Goal: Task Accomplishment & Management: Use online tool/utility

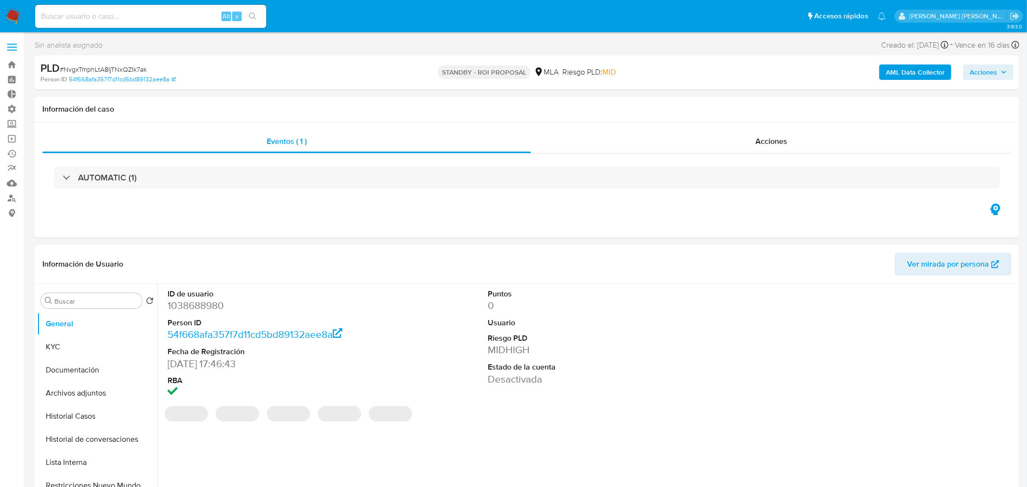
select select "10"
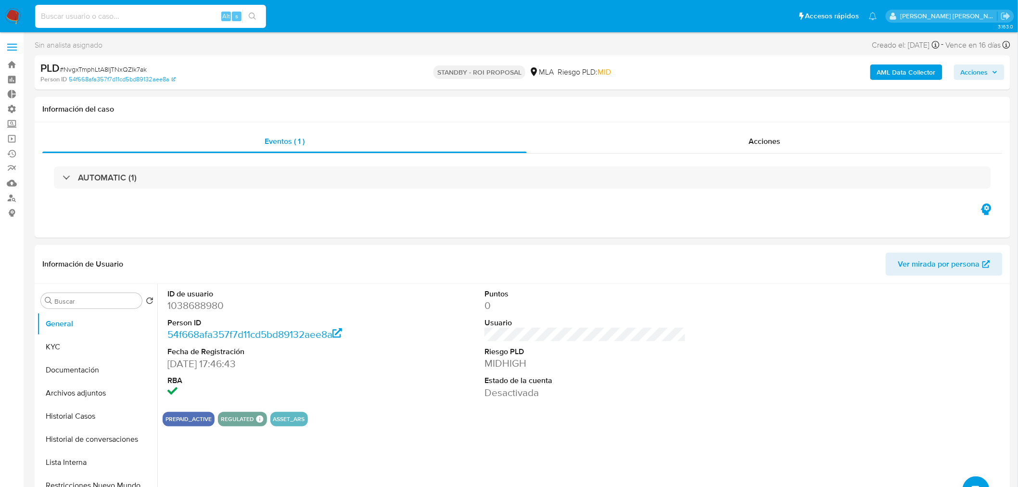
click at [86, 13] on input at bounding box center [150, 16] width 231 height 13
paste input "ket6sTVz3o88y7oWzRHblotj"
type input "ket6sTVz3o88y7oWzRHblotj"
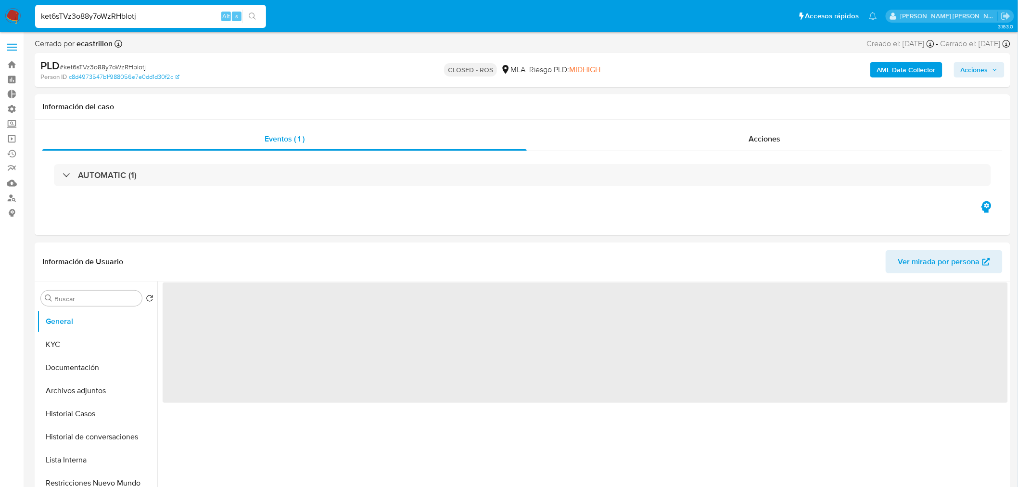
select select "10"
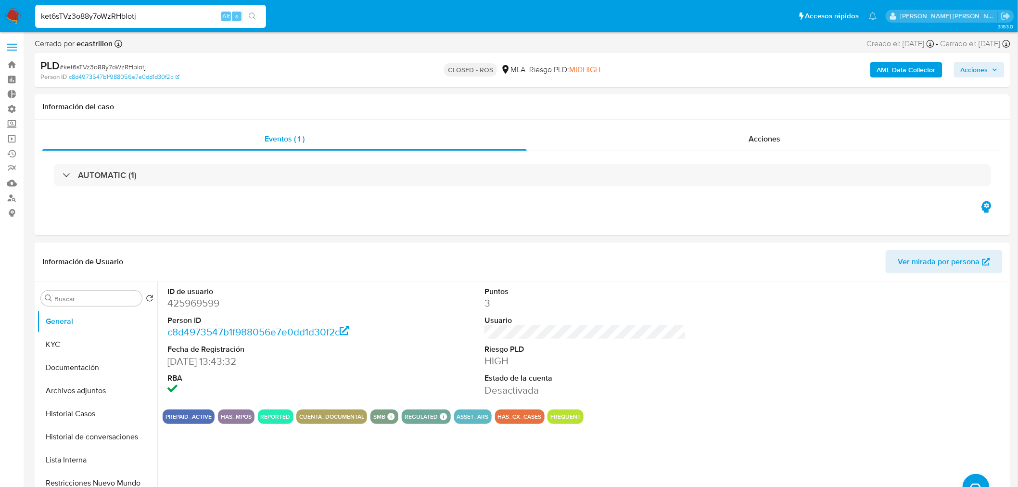
click at [148, 15] on input "ket6sTVz3o88y7oWzRHblotj" at bounding box center [150, 16] width 231 height 13
paste input "boQT3PxAEzZ9xUshMEH8HwIw"
type input "boQT3PxAEzZ9xUshMEH8HwIw"
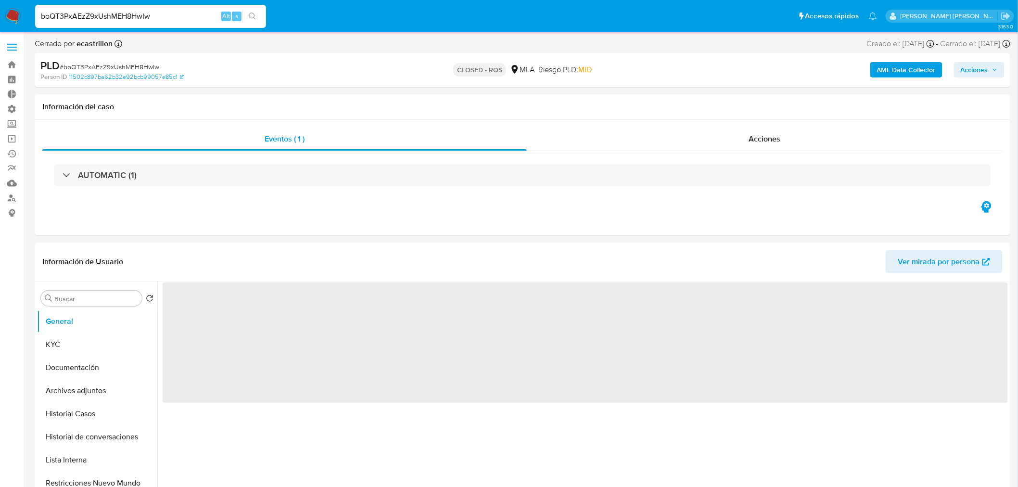
select select "10"
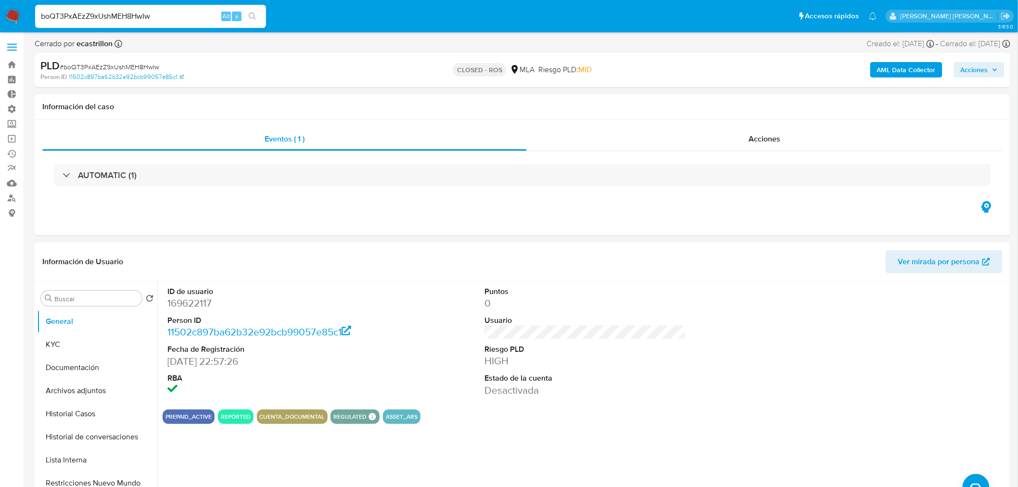
click at [157, 11] on input "boQT3PxAEzZ9xUshMEH8HwIw" at bounding box center [150, 16] width 231 height 13
paste input "DSfnt0eJEeCrZ4YxyRAWpB17"
type input "DSfnt0eJEeCrZ4YxyRAWpB17"
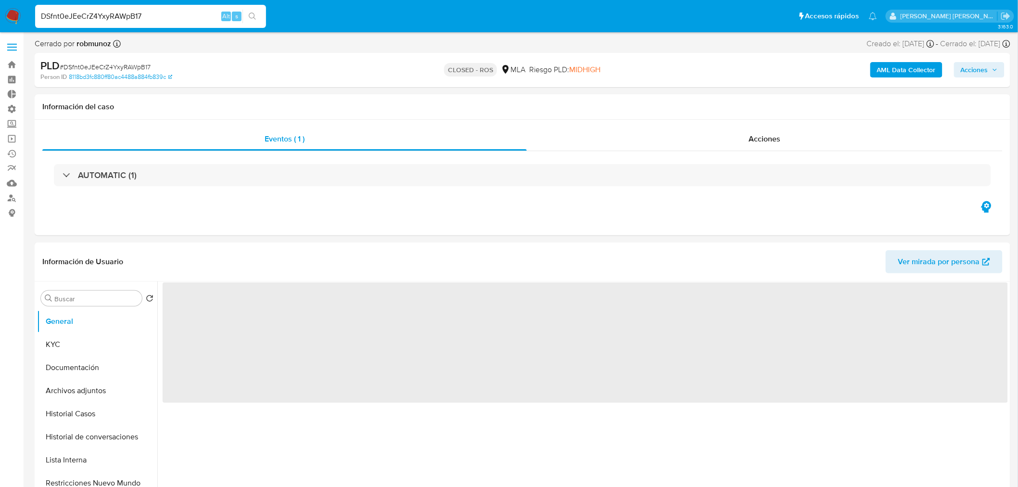
select select "10"
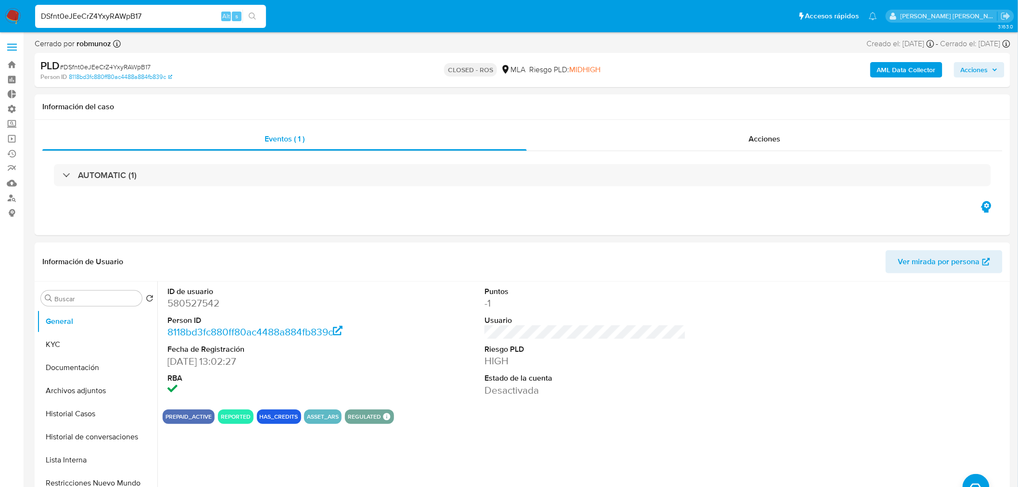
click at [134, 16] on input "DSfnt0eJEeCrZ4YxyRAWpB17" at bounding box center [150, 16] width 231 height 13
click at [135, 17] on input "DSfnt0eJEeCrZ4YxyRAWpB17" at bounding box center [150, 16] width 231 height 13
paste input "z4rlQPwvrPBQicSfsMPhU3hs"
type input "z4rlQPwvrPBQicSfsMPhU3hs"
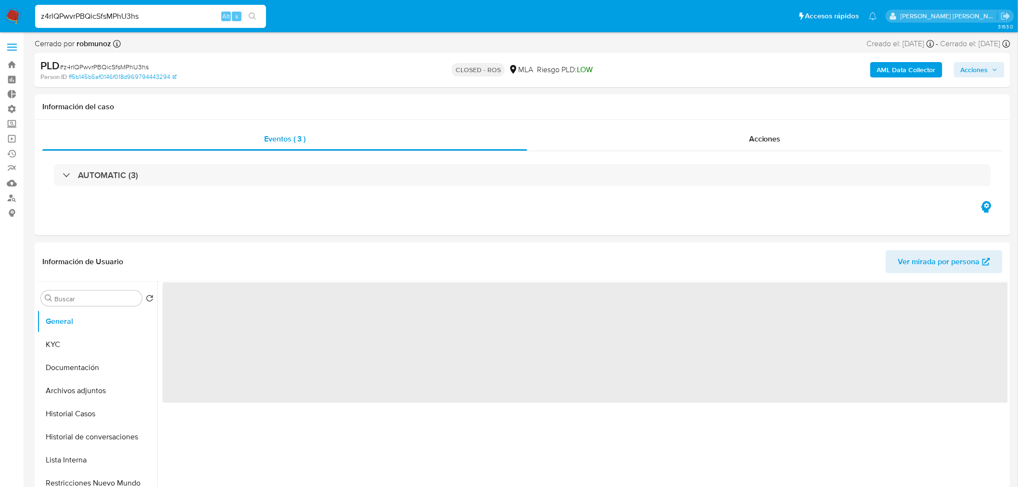
select select "10"
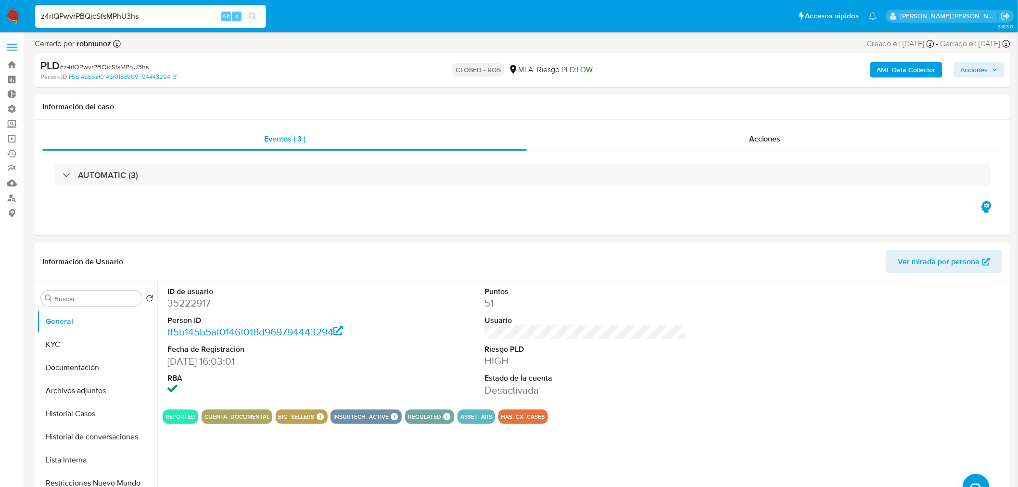
click at [141, 10] on input "z4rlQPwvrPBQicSfsMPhU3hs" at bounding box center [150, 16] width 231 height 13
paste input "IAvlwriGYYWt8BJ47vxhEYc5"
type input "IAvlwriGYYWt8BJ47vxhEYc5"
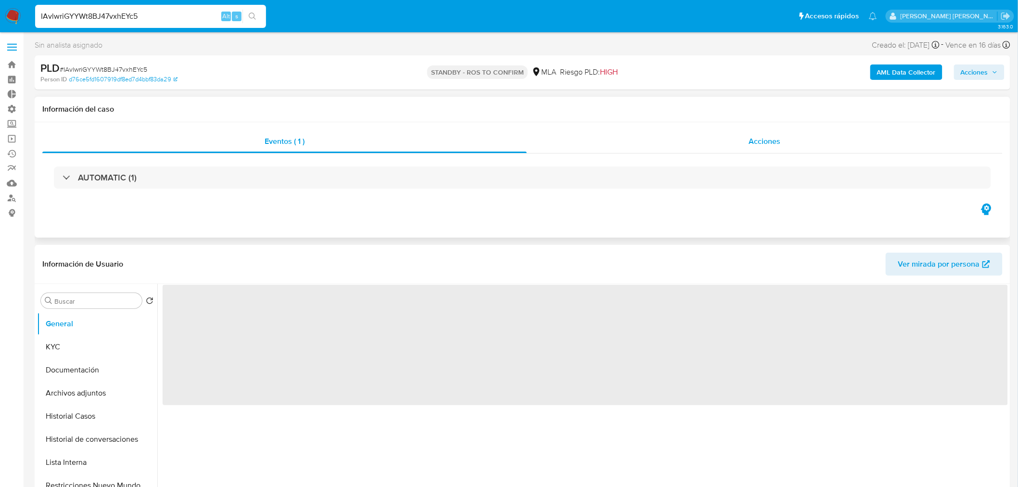
select select "10"
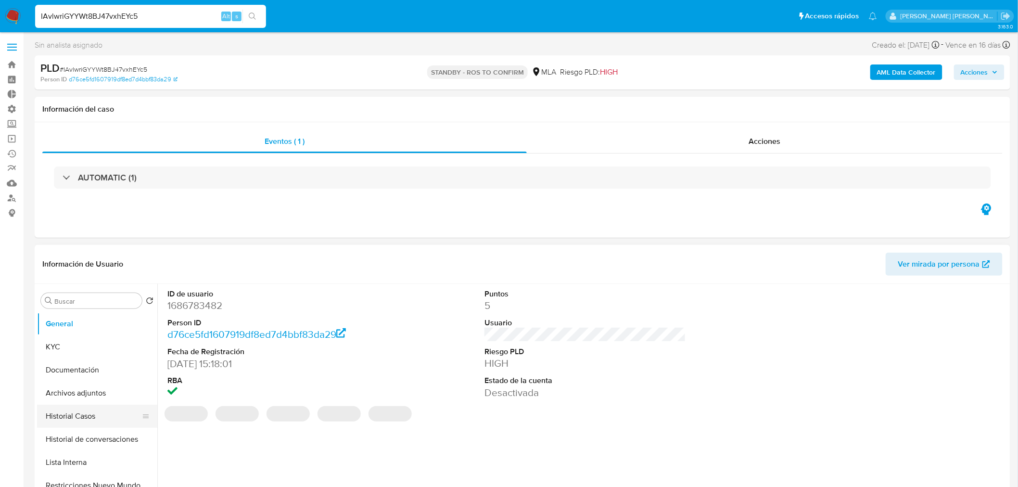
click at [103, 413] on button "Historial Casos" at bounding box center [93, 416] width 113 height 23
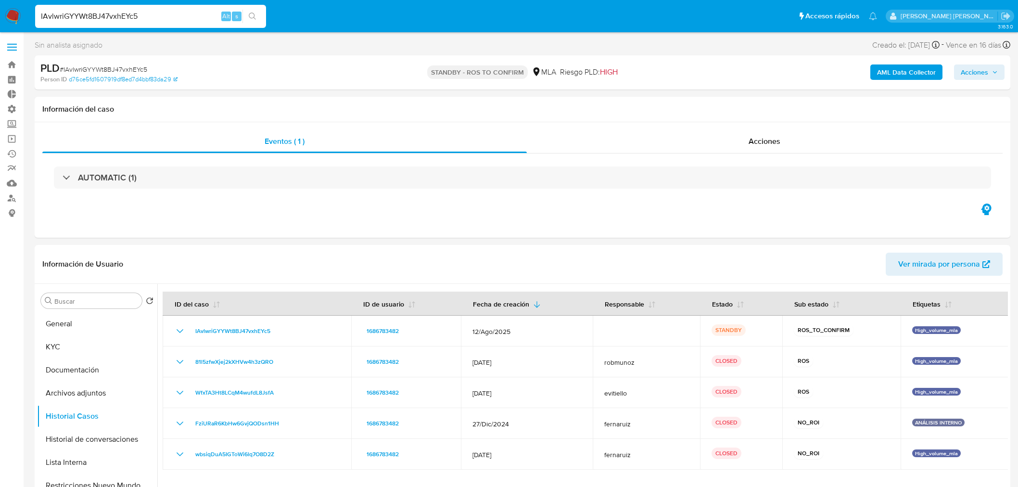
select select "10"
click at [10, 142] on link "Operaciones masivas" at bounding box center [57, 138] width 115 height 15
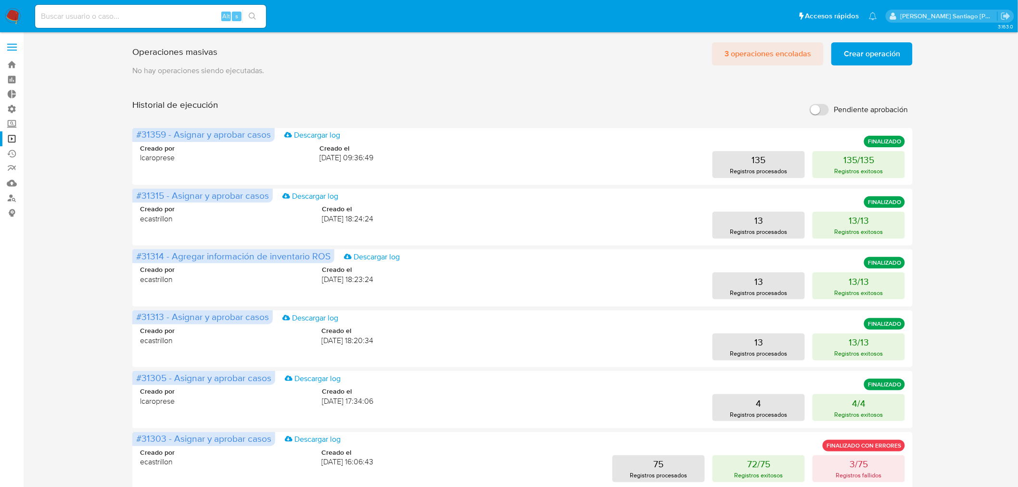
click at [754, 47] on span "3 operaciones encoladas" at bounding box center [768, 53] width 87 height 21
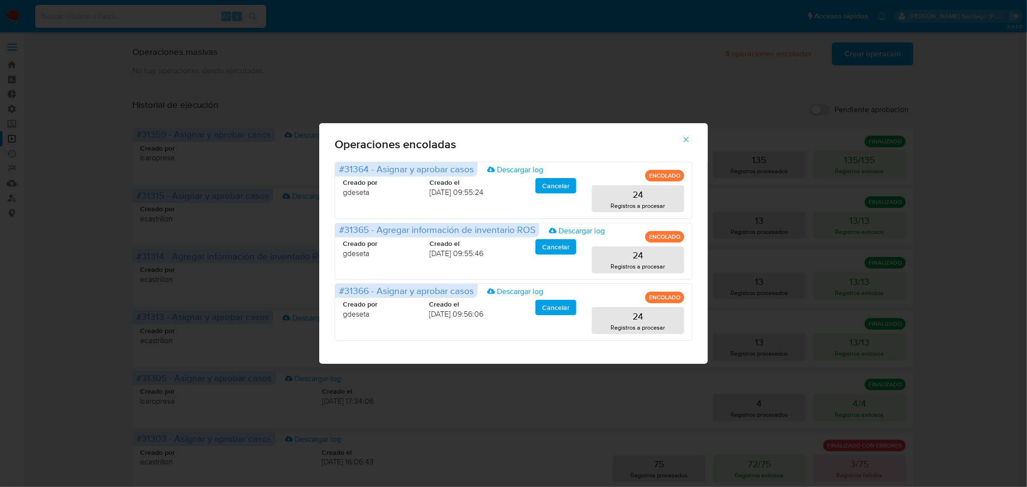
drag, startPoint x: 669, startPoint y: 56, endPoint x: 681, endPoint y: 75, distance: 21.6
click at [670, 59] on div "Operaciones encoladas #31364 - Asignar y aprobar casos Descargar log ENCOLADO C…" at bounding box center [513, 243] width 1027 height 487
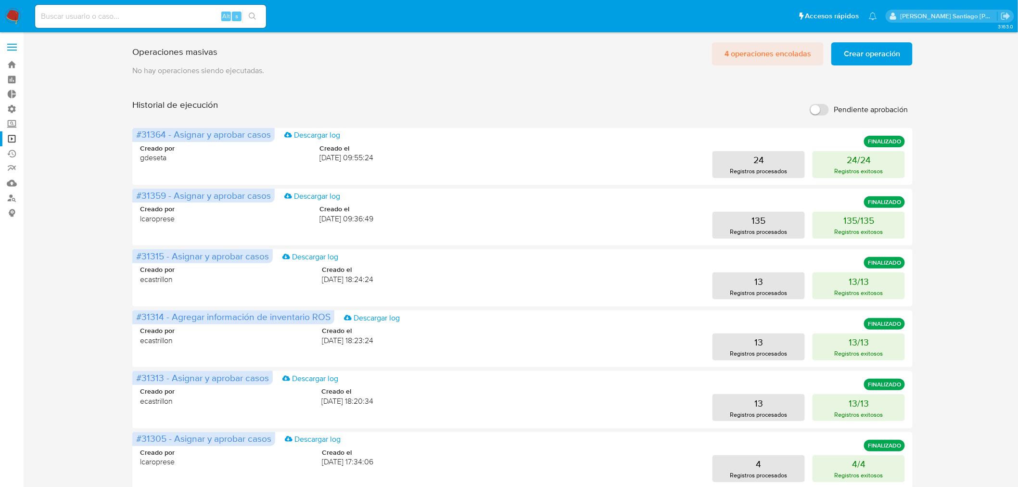
click at [791, 56] on span "4 operaciones encoladas" at bounding box center [768, 53] width 87 height 21
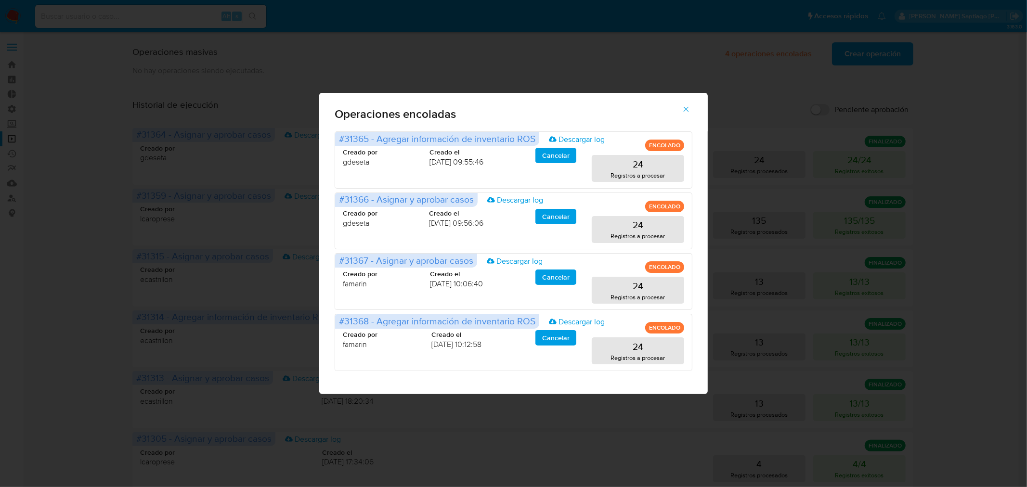
click at [878, 88] on div "Operaciones encoladas #31365 - Agregar información de inventario ROS Descargar …" at bounding box center [513, 243] width 1027 height 487
drag, startPoint x: 686, startPoint y: 111, endPoint x: 752, endPoint y: 104, distance: 65.8
click at [687, 110] on icon "button" at bounding box center [686, 109] width 9 height 9
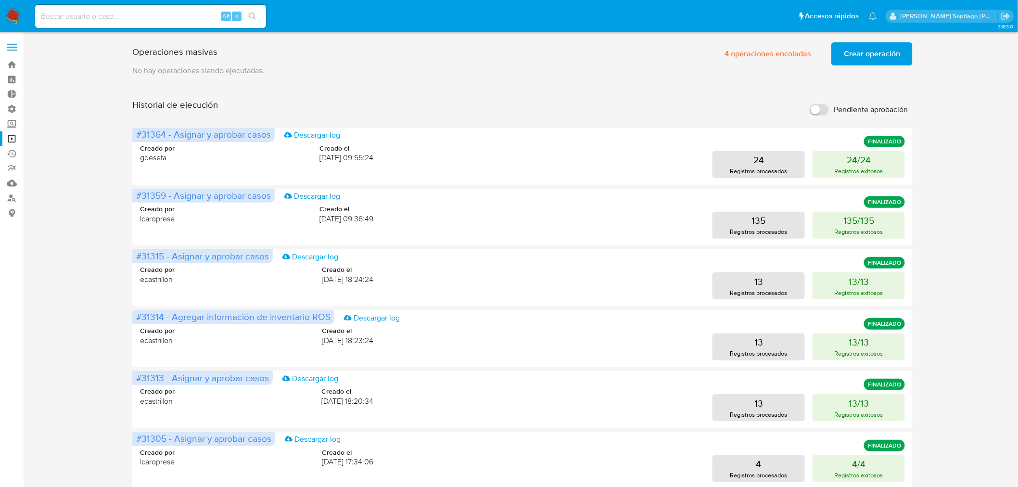
click at [867, 61] on span "Crear operación" at bounding box center [872, 53] width 56 height 21
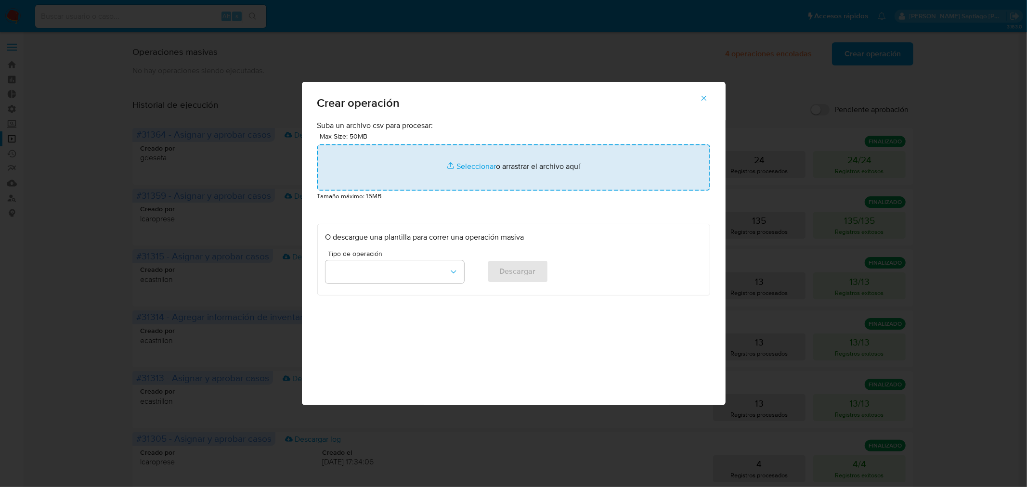
click at [514, 164] on input "file" at bounding box center [513, 167] width 393 height 46
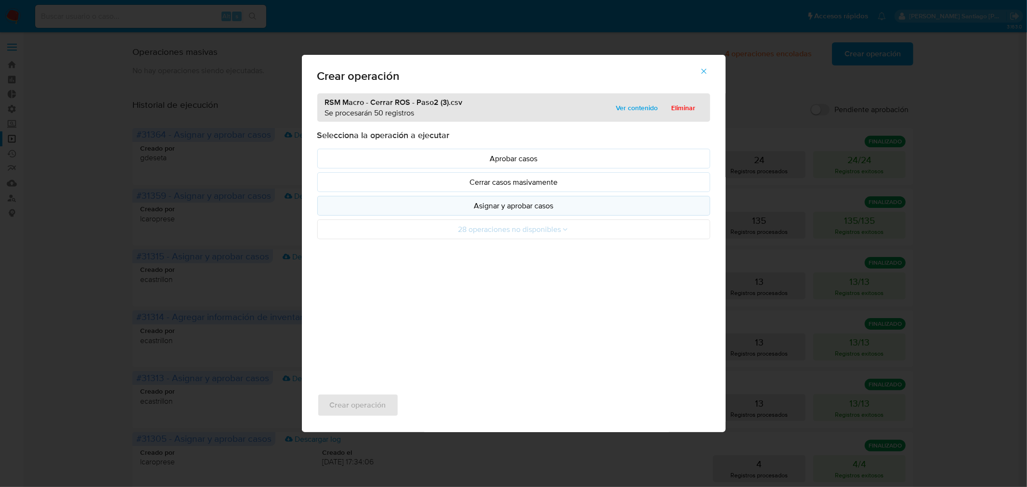
click at [485, 207] on p "Asignar y aprobar casos" at bounding box center [513, 205] width 376 height 11
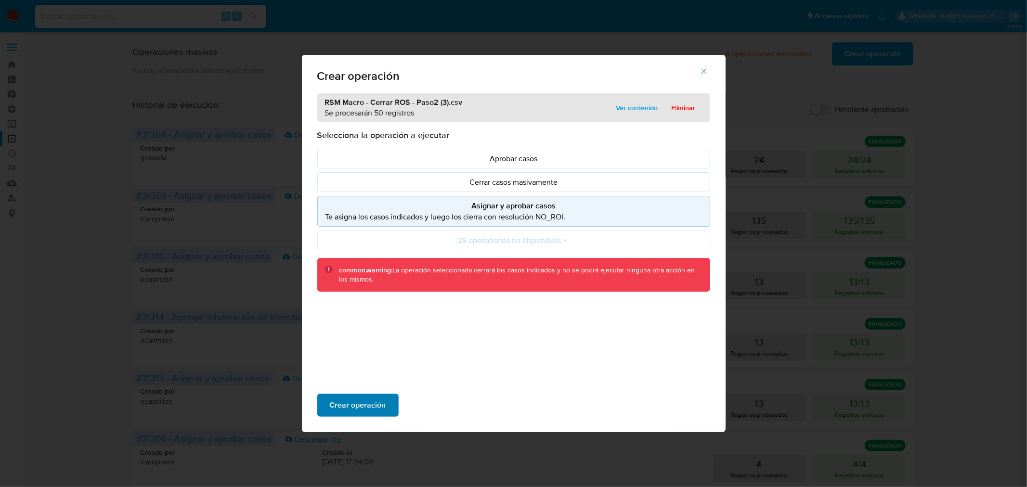
click at [390, 401] on button "Crear operación" at bounding box center [357, 405] width 81 height 23
